Goal: Check status: Check status

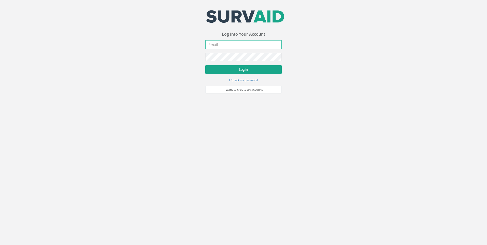
type input "[EMAIL_ADDRESS][DOMAIN_NAME]"
click at [247, 70] on button "Login" at bounding box center [243, 69] width 76 height 9
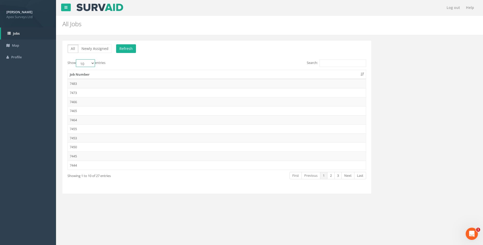
drag, startPoint x: 92, startPoint y: 63, endPoint x: 92, endPoint y: 67, distance: 3.9
click at [92, 63] on select "10 25 50 100" at bounding box center [85, 63] width 19 height 8
select select "100"
click at [77, 59] on select "10 25 50 100" at bounding box center [85, 63] width 19 height 8
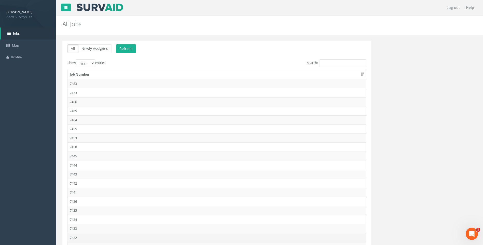
click at [73, 237] on td "7432" at bounding box center [217, 237] width 298 height 9
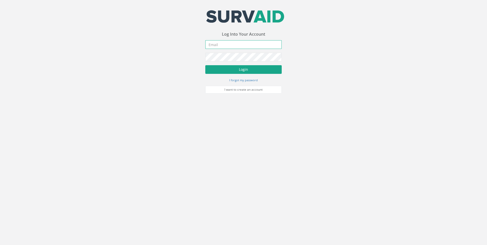
type input "[EMAIL_ADDRESS][DOMAIN_NAME]"
click at [243, 68] on button "Login" at bounding box center [243, 69] width 76 height 9
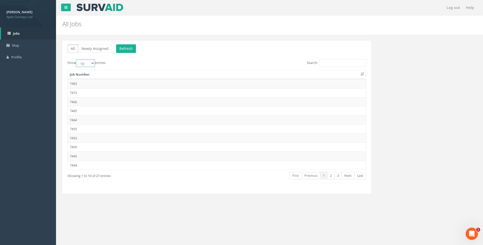
click at [94, 63] on select "10 25 50 100" at bounding box center [85, 63] width 19 height 8
select select "100"
click at [77, 59] on select "10 25 50 100" at bounding box center [85, 63] width 19 height 8
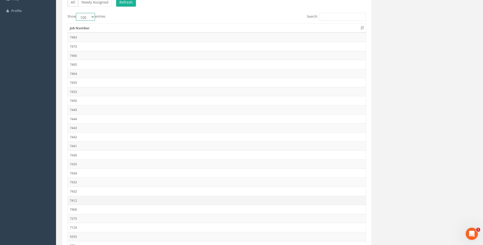
scroll to position [51, 0]
click at [75, 186] on td "7432" at bounding box center [217, 186] width 298 height 9
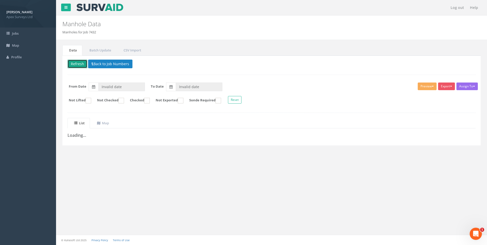
drag, startPoint x: 75, startPoint y: 61, endPoint x: 76, endPoint y: 64, distance: 3.4
click at [75, 61] on button "Refresh" at bounding box center [78, 64] width 20 height 9
